Goal: Information Seeking & Learning: Learn about a topic

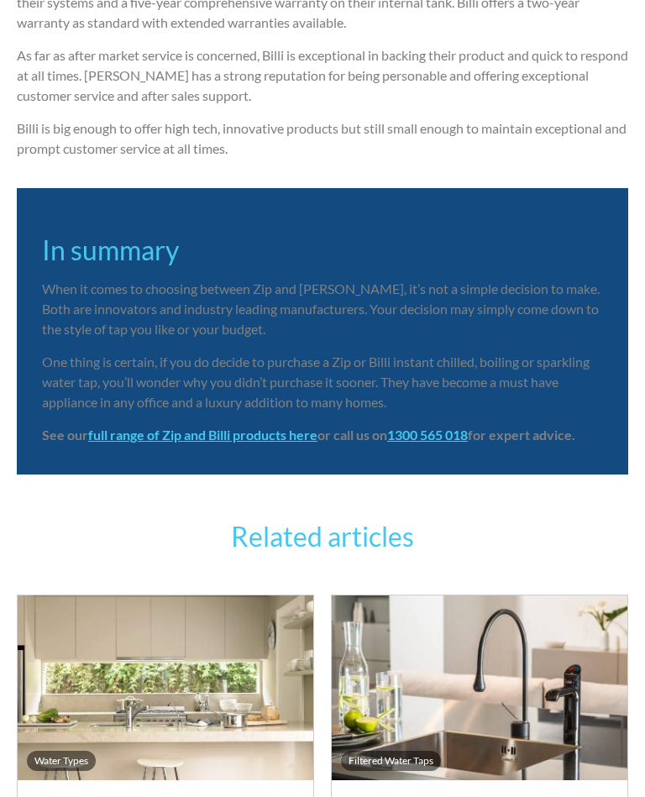
scroll to position [3902, 0]
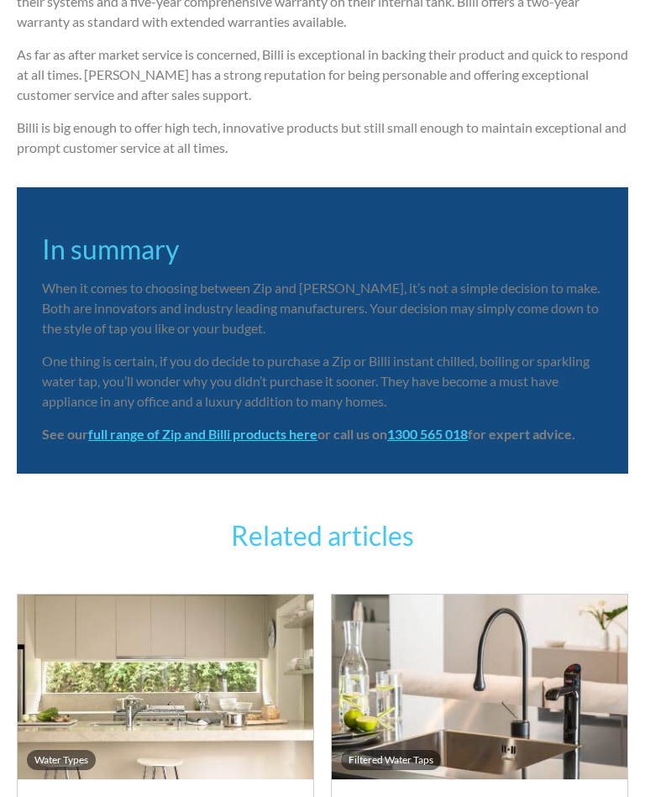
click at [215, 426] on strong "full range of Zip and Billi products here" at bounding box center [202, 434] width 229 height 16
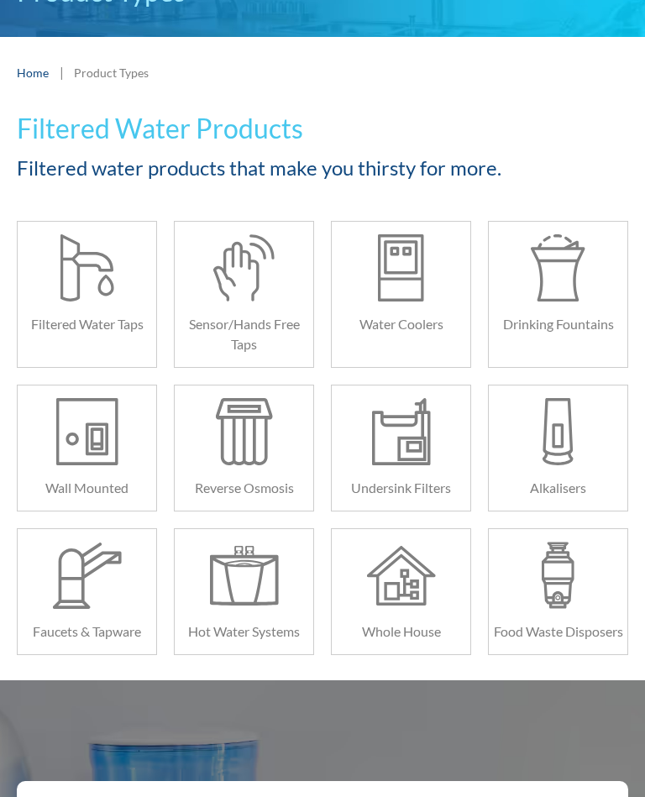
scroll to position [121, 0]
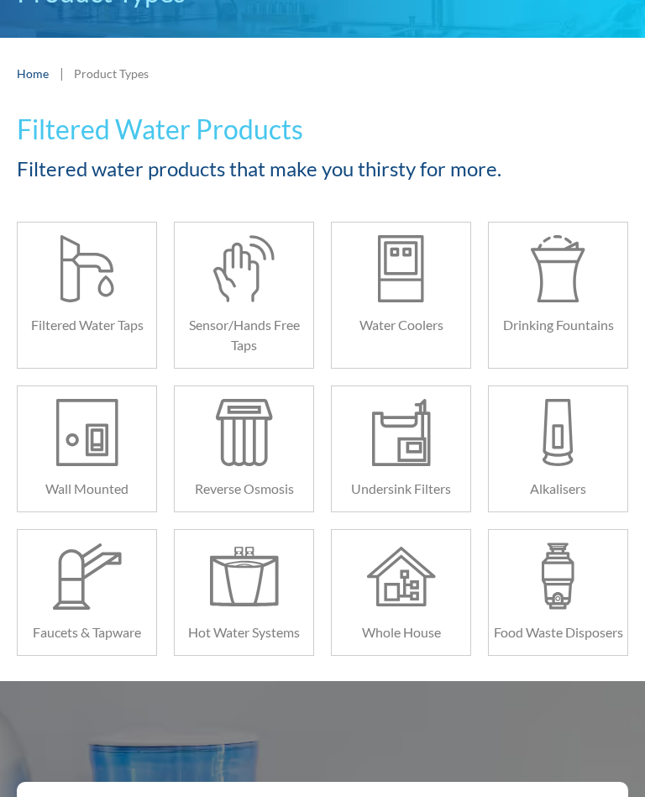
click at [94, 294] on div at bounding box center [87, 268] width 70 height 67
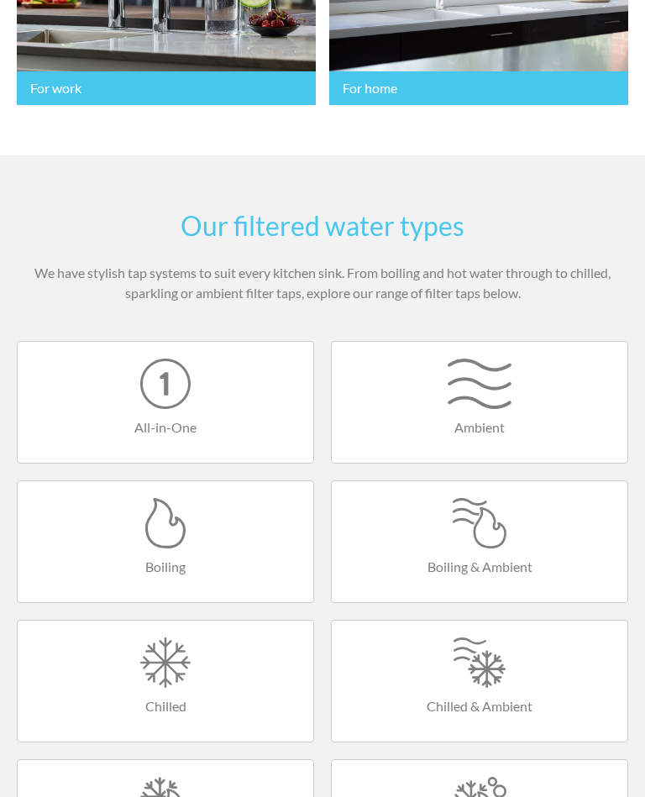
scroll to position [486, 0]
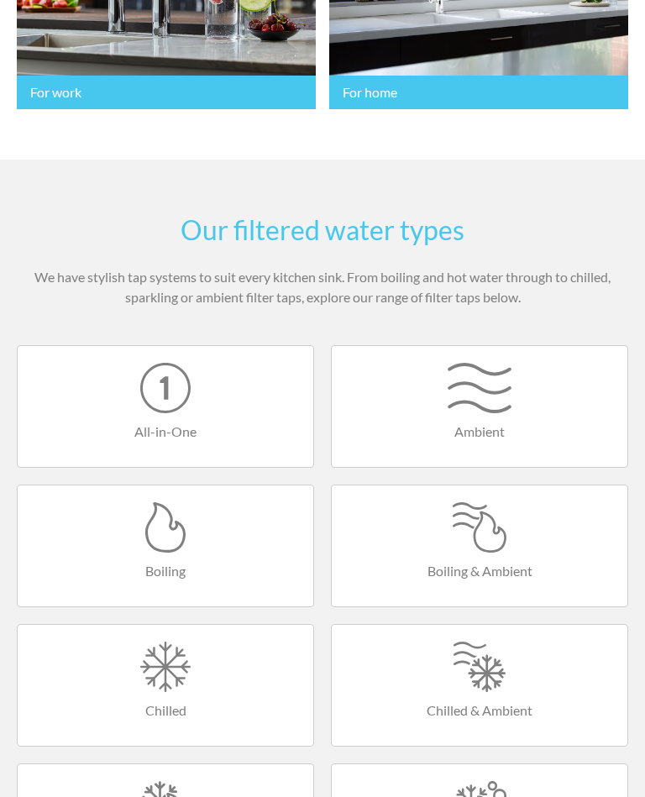
click at [178, 641] on div at bounding box center [165, 666] width 262 height 50
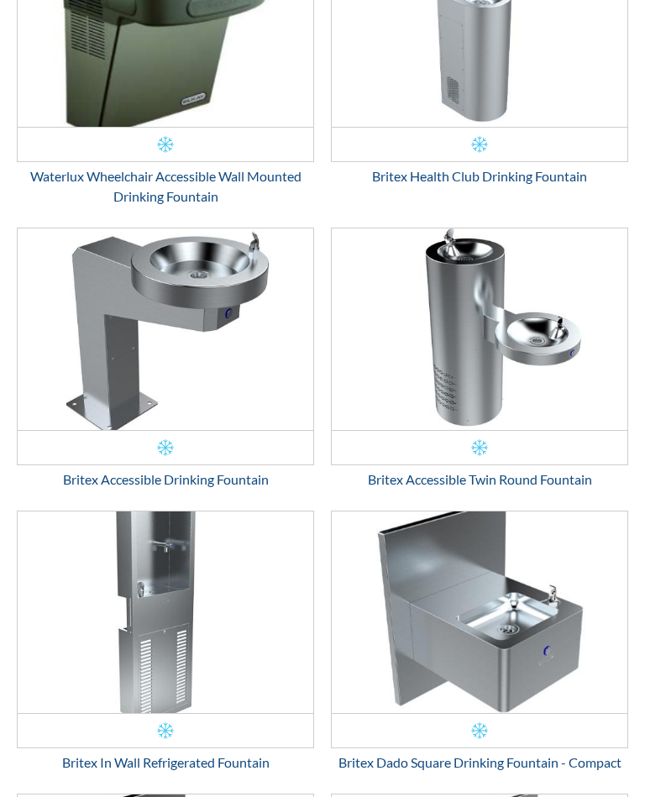
scroll to position [2274, 0]
